Goal: Information Seeking & Learning: Learn about a topic

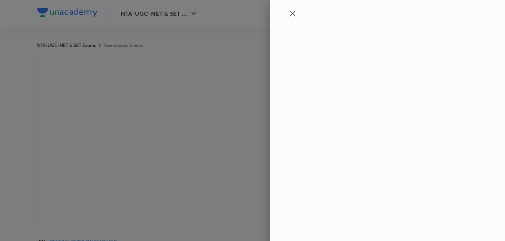
click at [293, 11] on icon at bounding box center [292, 13] width 9 height 9
